Goal: Contribute content: Contribute content

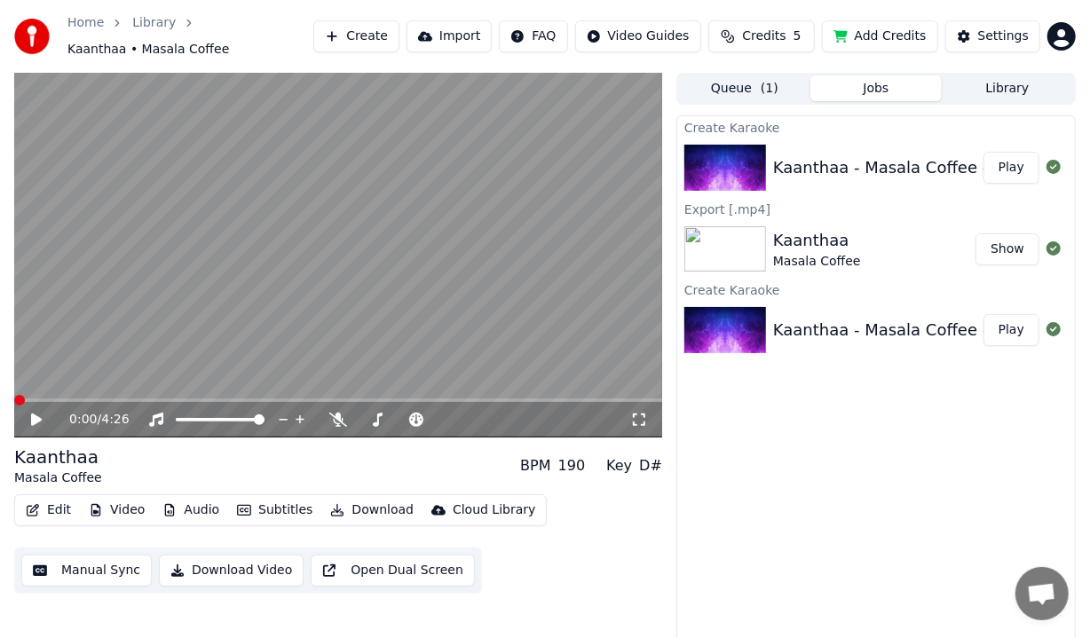
click at [14, 399] on span at bounding box center [14, 401] width 0 height 4
click at [43, 413] on icon at bounding box center [48, 420] width 41 height 14
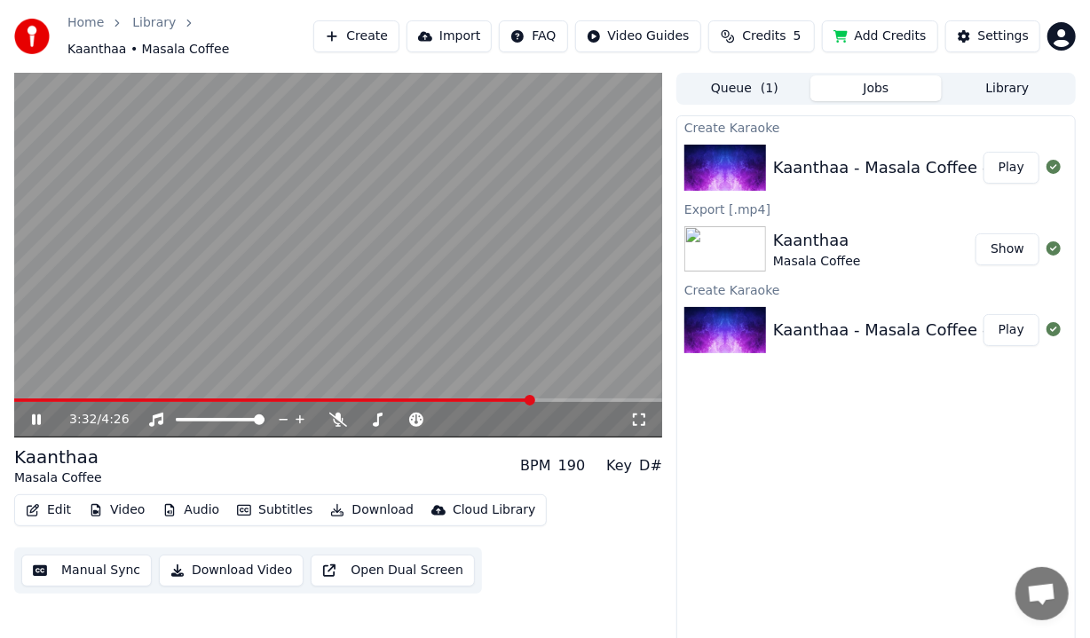
click at [36, 413] on icon at bounding box center [48, 420] width 41 height 14
click at [68, 32] on link "Home" at bounding box center [85, 23] width 36 height 18
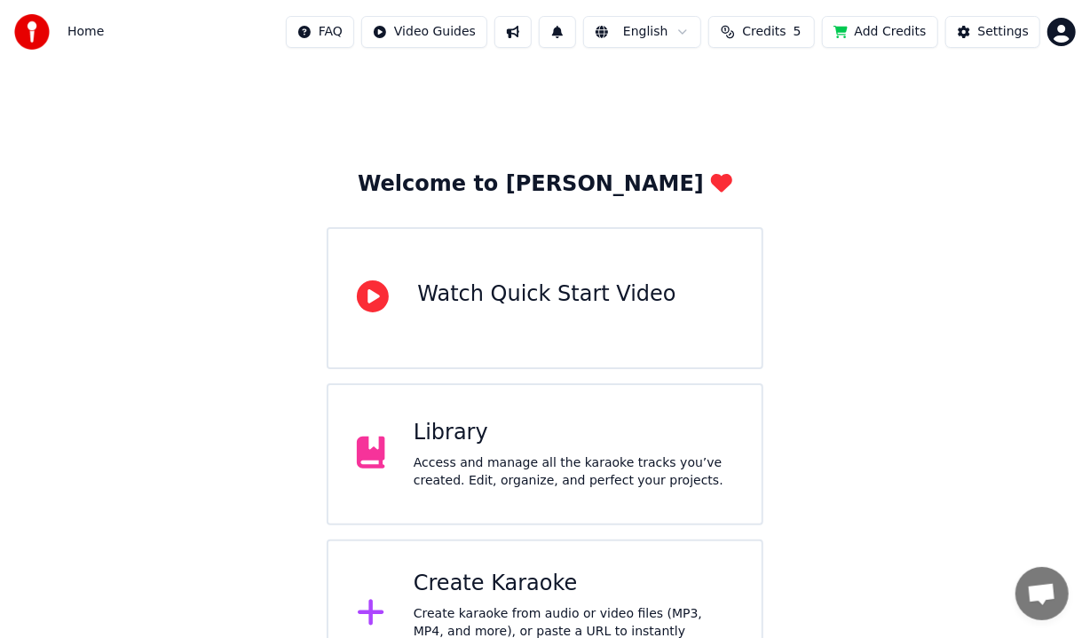
click at [478, 582] on div "Create Karaoke" at bounding box center [574, 584] width 320 height 28
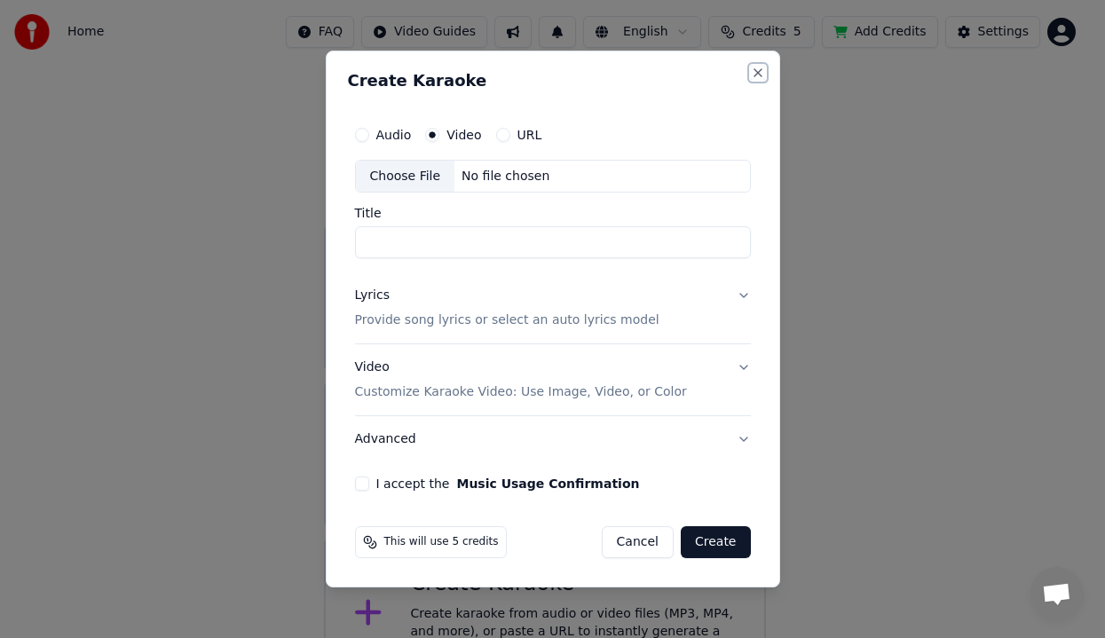
click at [759, 75] on button "Close" at bounding box center [758, 73] width 14 height 14
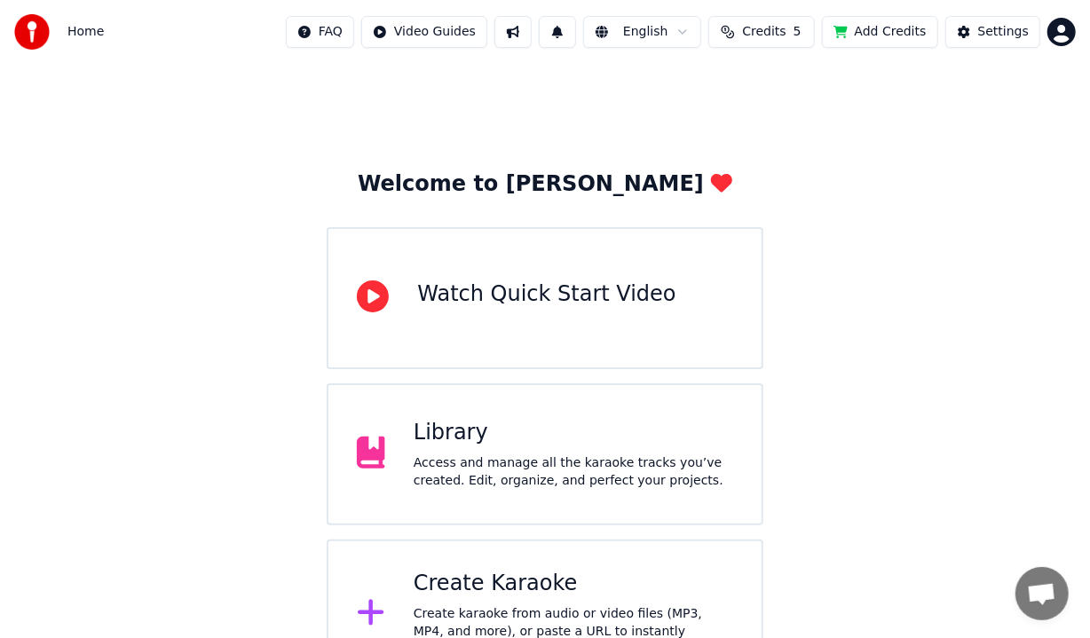
click at [507, 584] on div "Create Karaoke" at bounding box center [574, 584] width 320 height 28
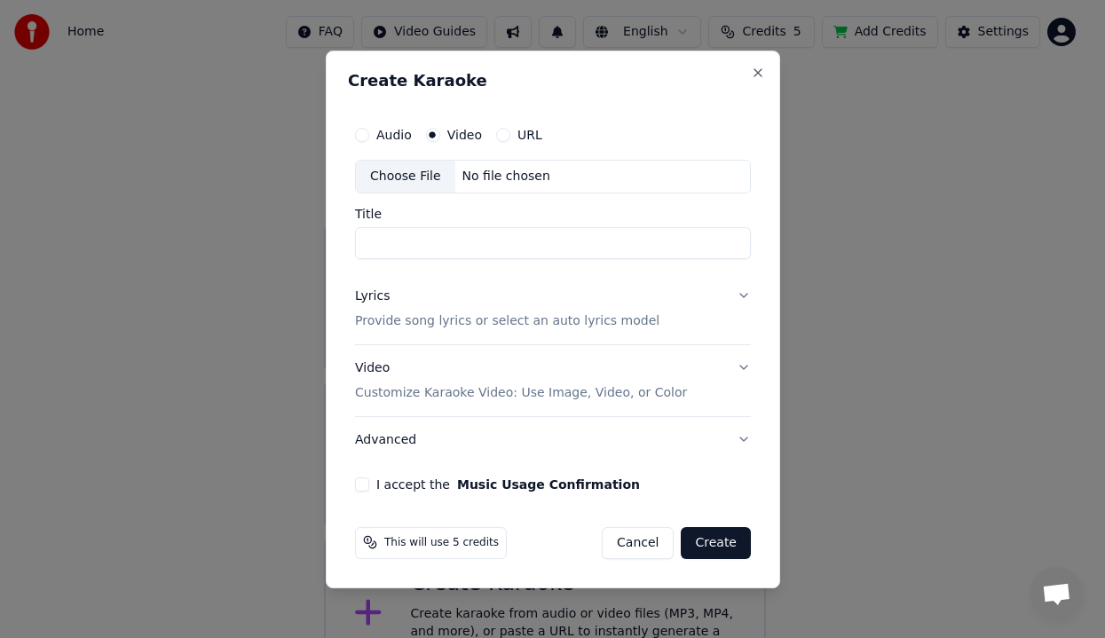
click at [403, 170] on div "Choose File" at bounding box center [405, 177] width 99 height 32
type input "**********"
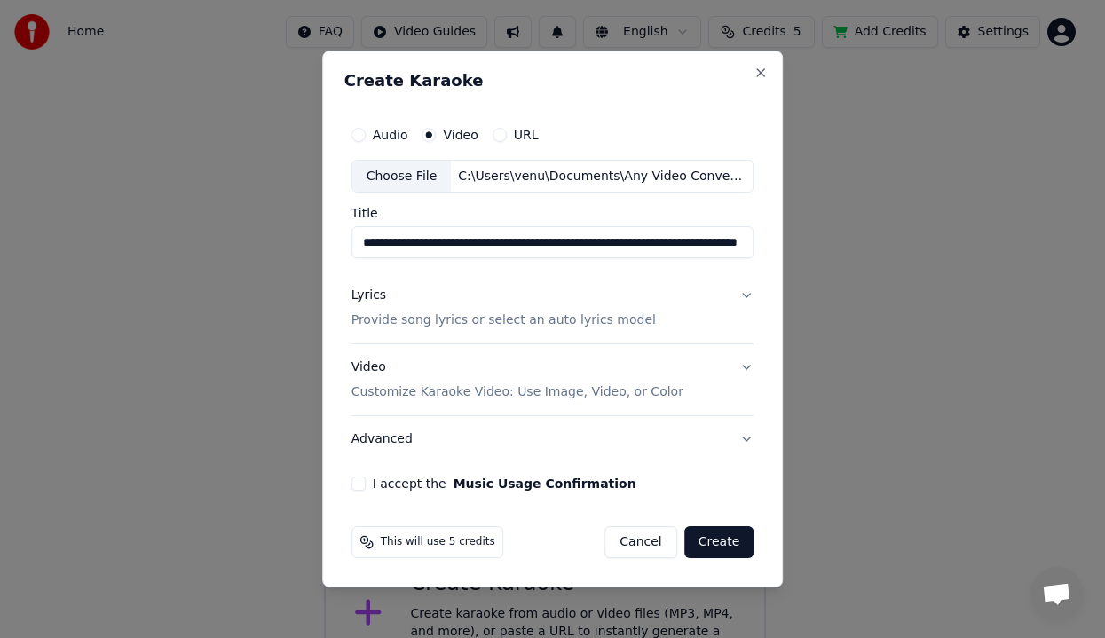
click at [498, 323] on p "Provide song lyrics or select an auto lyrics model" at bounding box center [503, 321] width 304 height 18
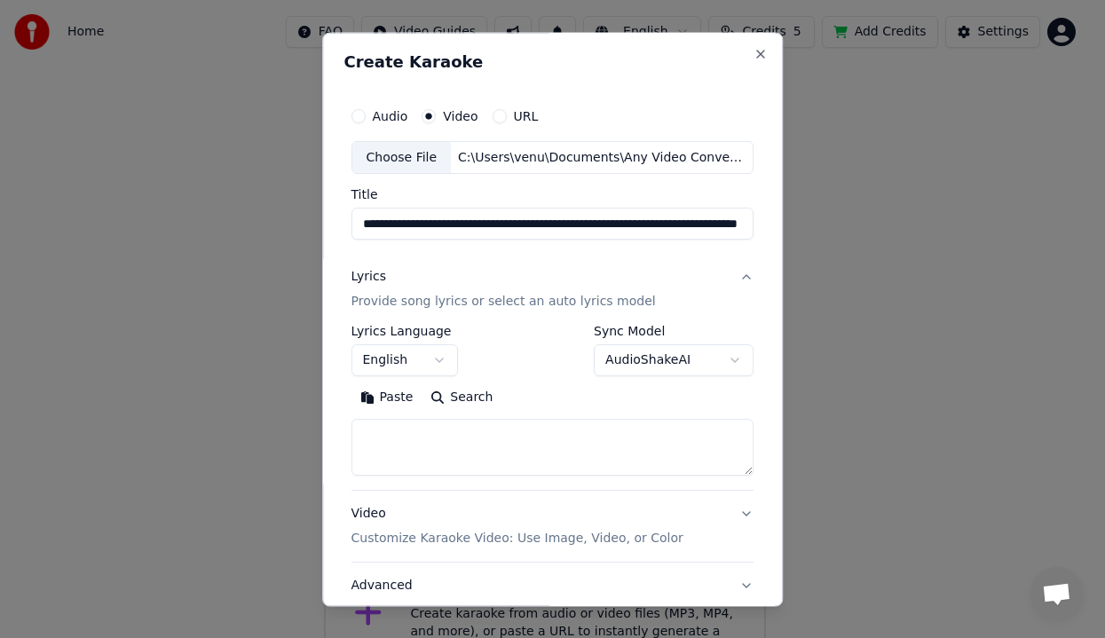
click at [423, 448] on textarea at bounding box center [552, 448] width 403 height 57
paste textarea "**********"
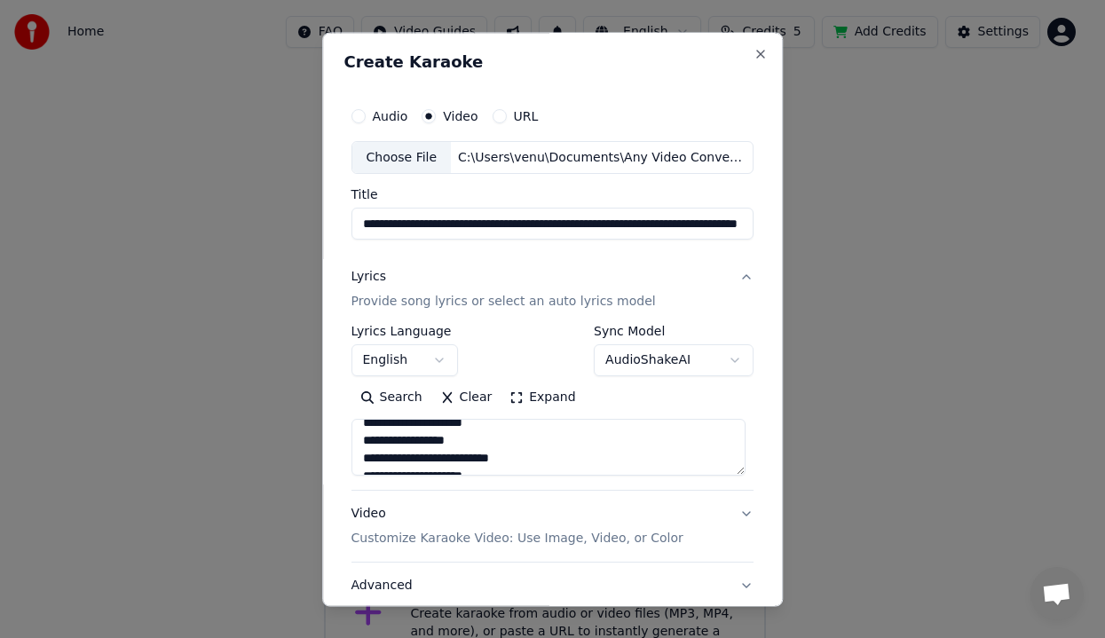
scroll to position [1307, 0]
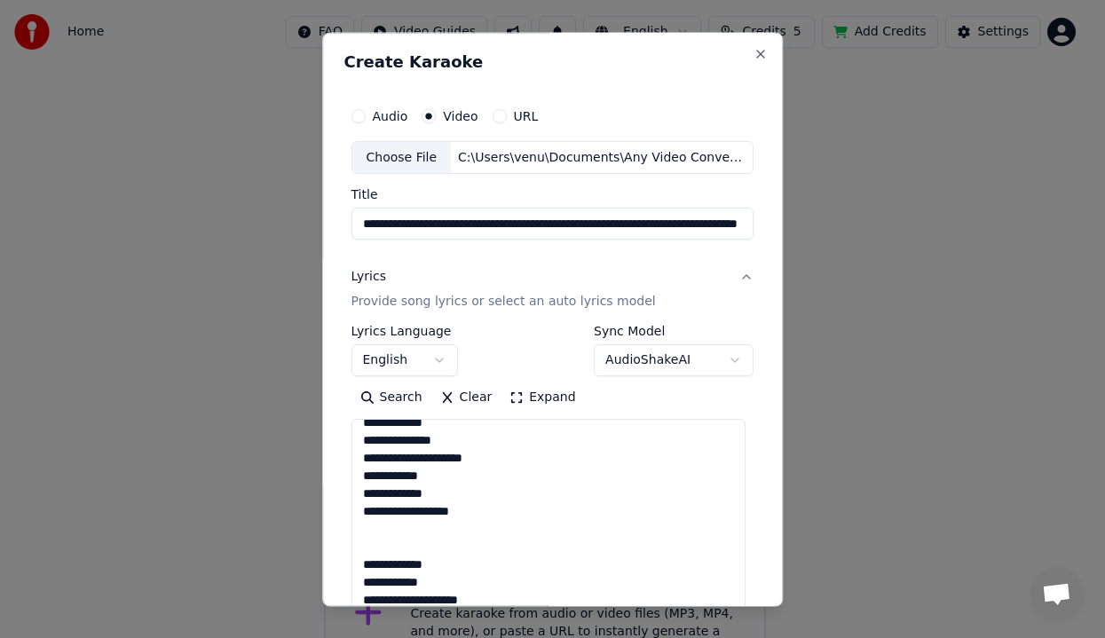
drag, startPoint x: 740, startPoint y: 472, endPoint x: 802, endPoint y: 673, distance: 210.0
click at [802, 637] on html "**********" at bounding box center [552, 344] width 1105 height 689
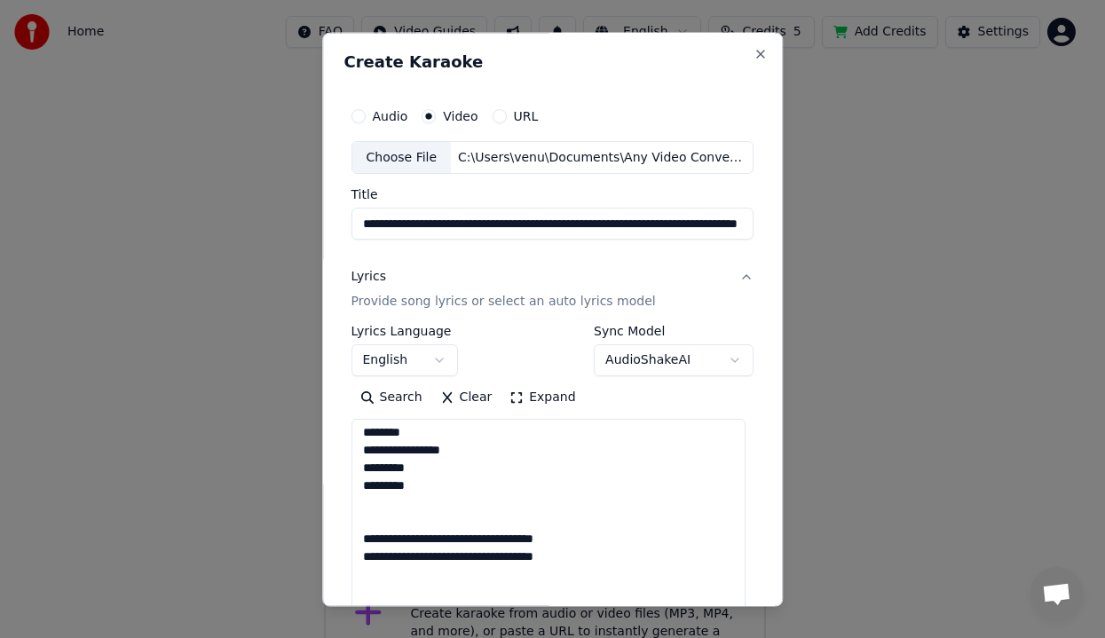
scroll to position [0, 0]
click at [423, 461] on textarea at bounding box center [548, 548] width 394 height 257
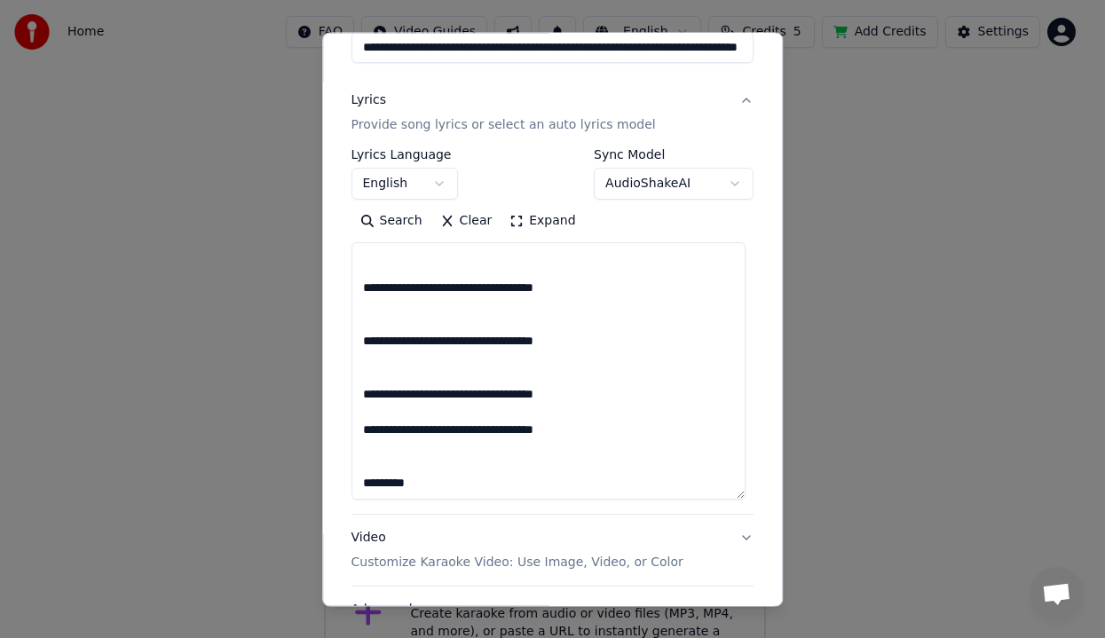
scroll to position [177, 0]
click at [399, 419] on textarea at bounding box center [548, 371] width 394 height 257
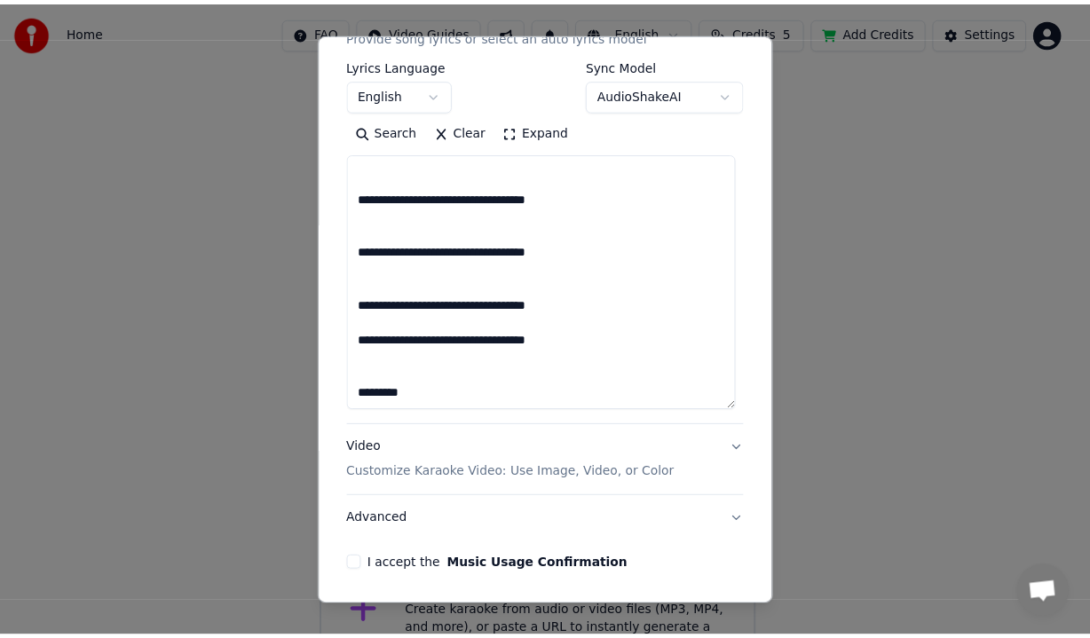
scroll to position [326, 0]
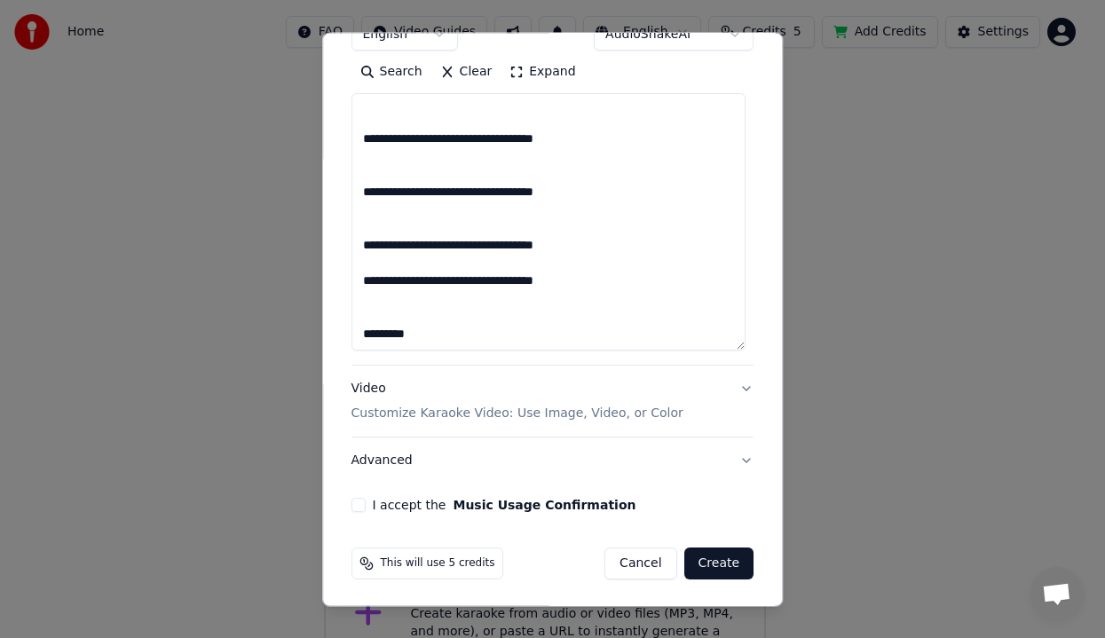
type textarea "**********"
click at [351, 503] on button "I accept the Music Usage Confirmation" at bounding box center [358, 506] width 14 height 14
click at [709, 560] on button "Create" at bounding box center [719, 564] width 70 height 32
